Goal: Find specific page/section

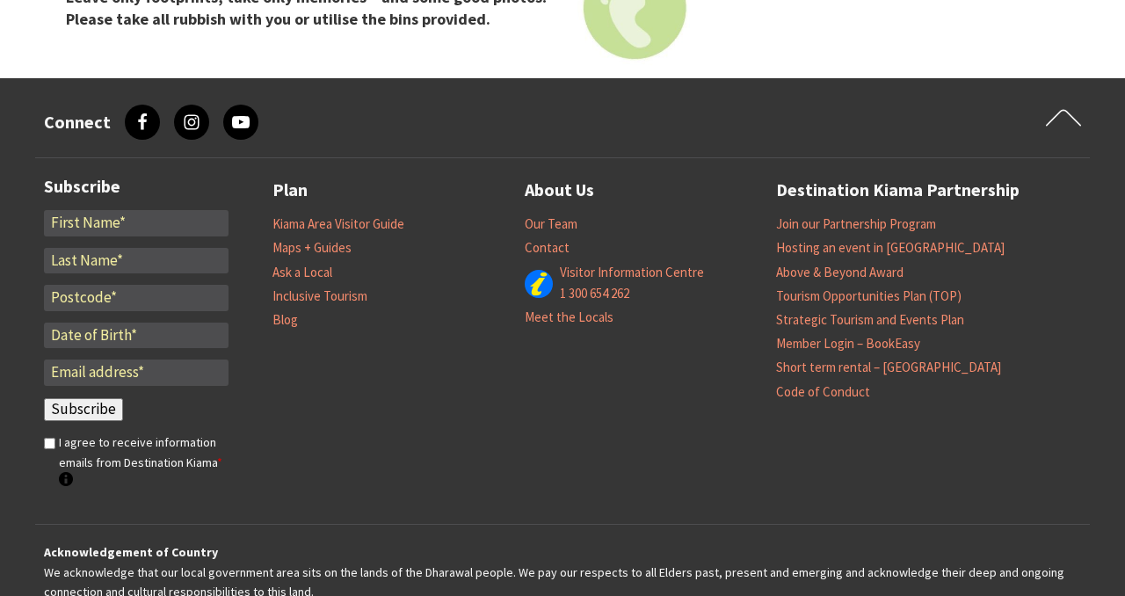
scroll to position [2634, 0]
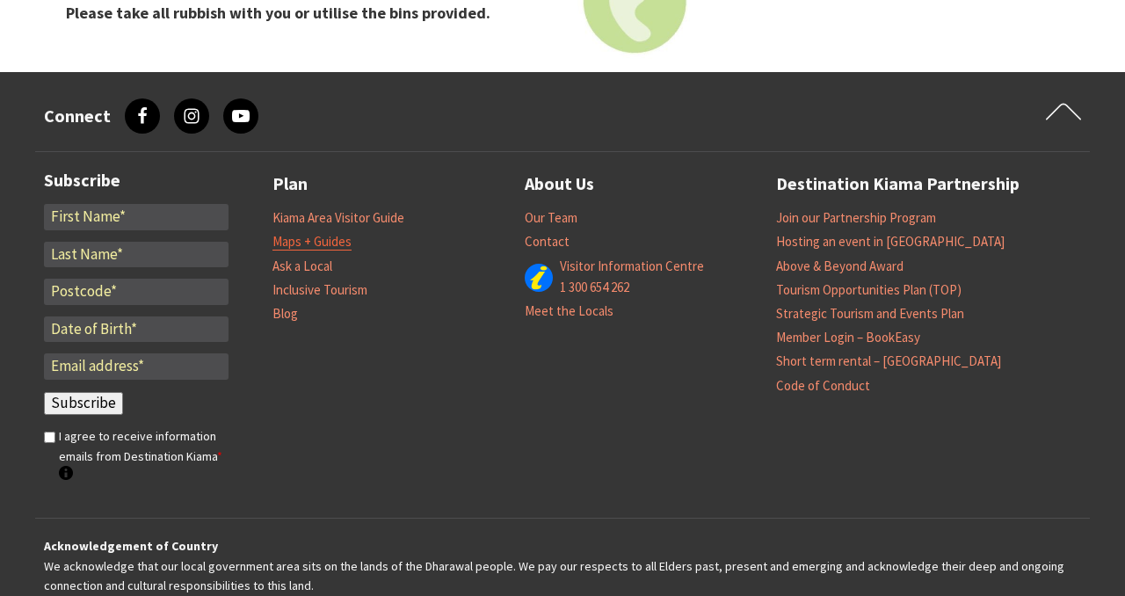
click at [332, 243] on link "Maps + Guides" at bounding box center [311, 242] width 79 height 18
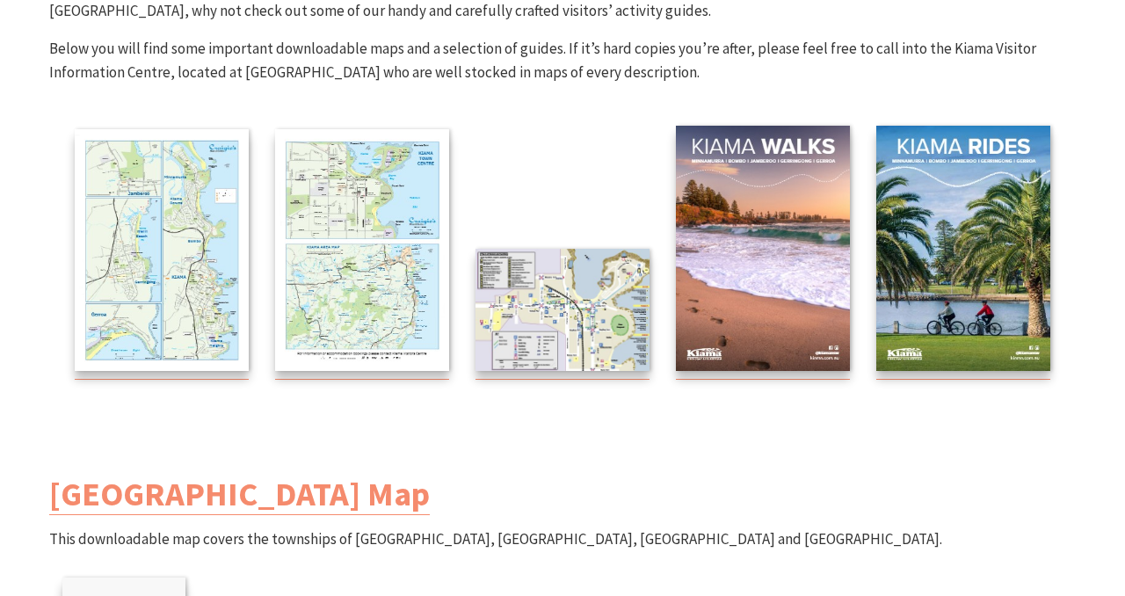
scroll to position [319, 0]
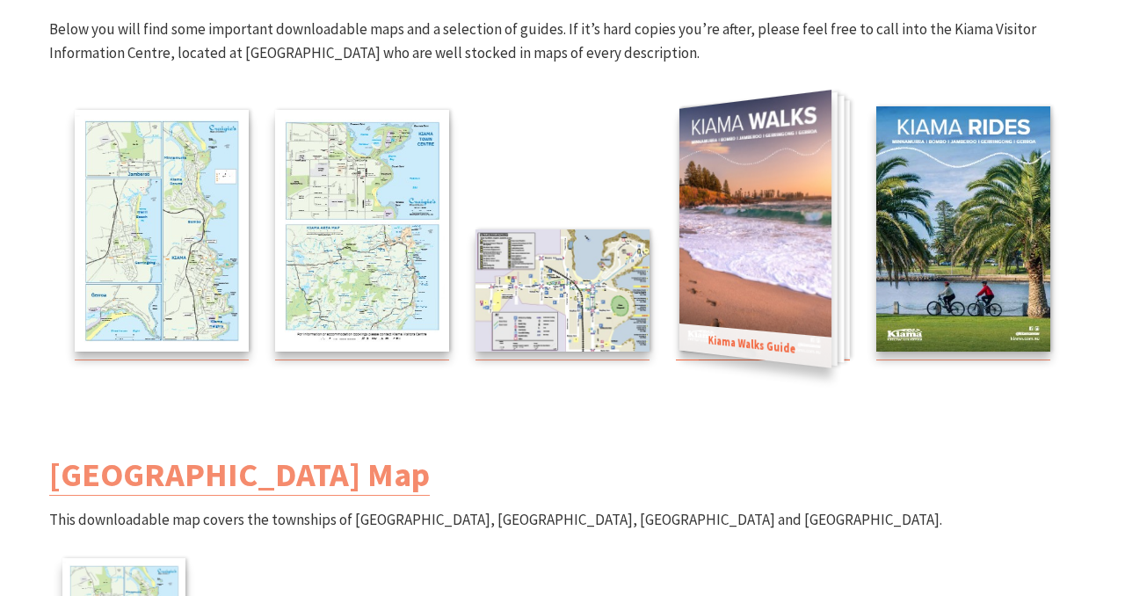
click at [745, 216] on img at bounding box center [755, 229] width 152 height 278
